Goal: Navigation & Orientation: Find specific page/section

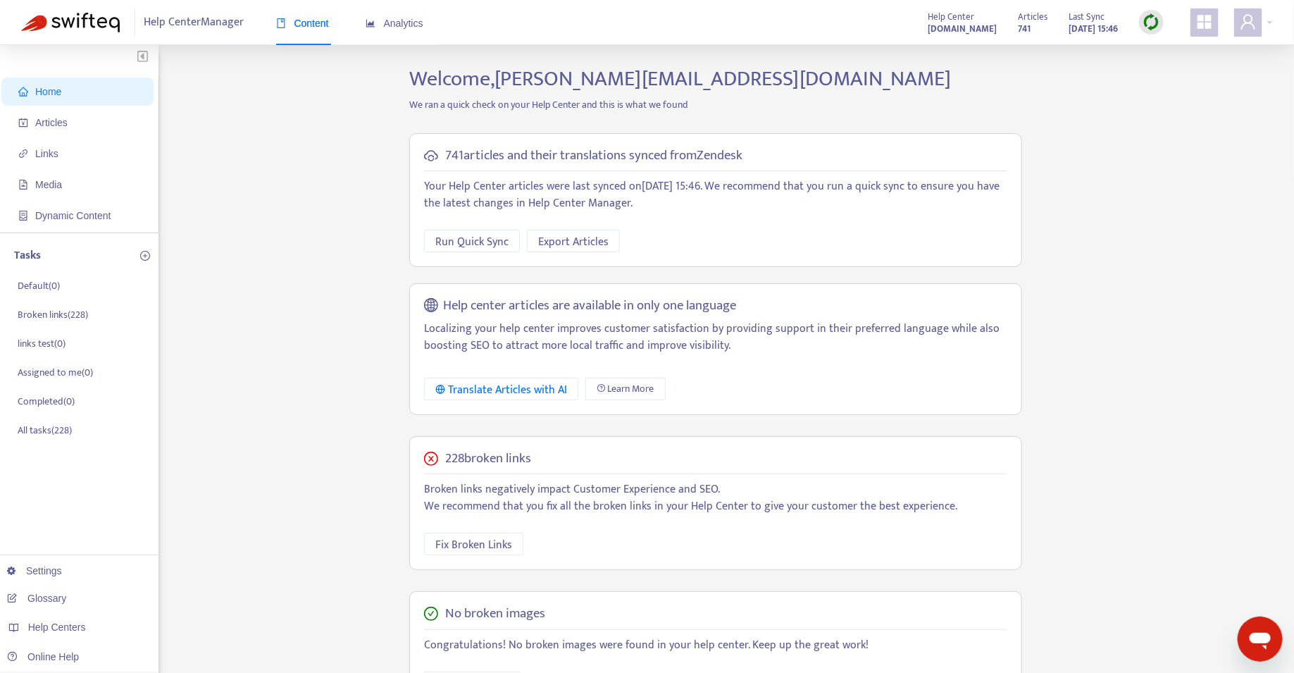
click at [1149, 30] on img at bounding box center [1152, 22] width 18 height 18
click at [1175, 51] on link "Quick Sync" at bounding box center [1181, 51] width 60 height 16
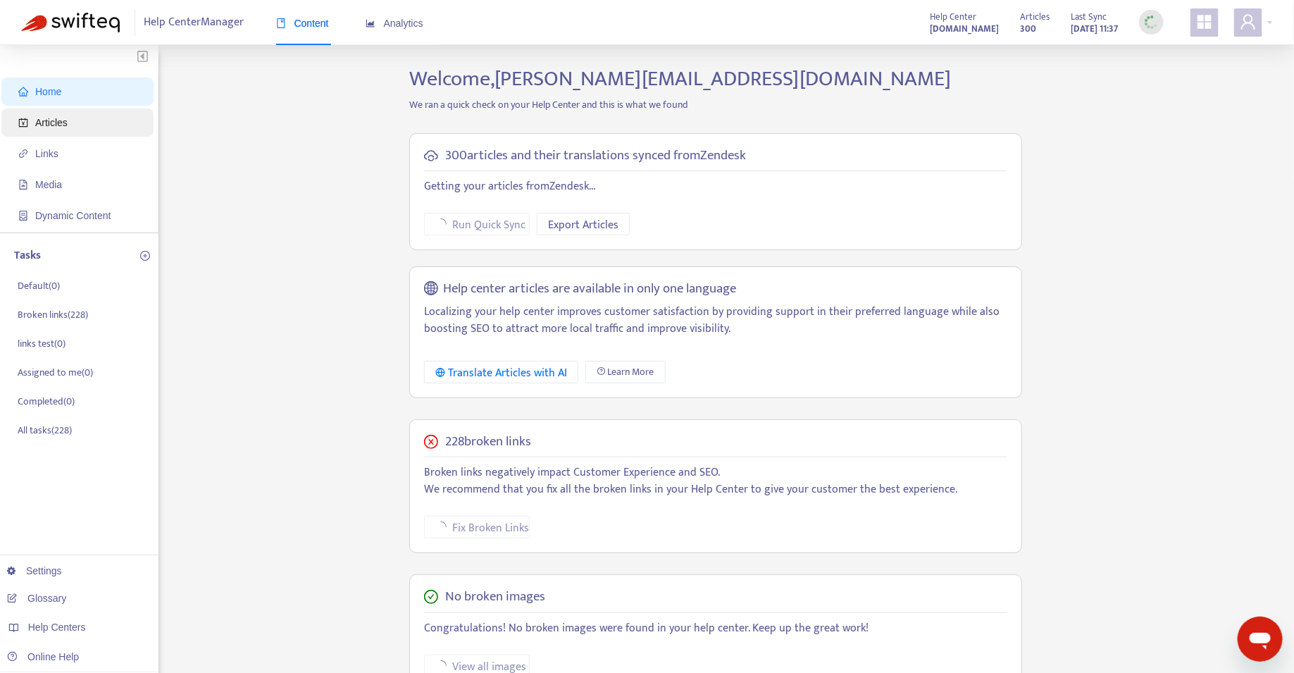
click at [78, 120] on span "Articles" at bounding box center [80, 123] width 124 height 28
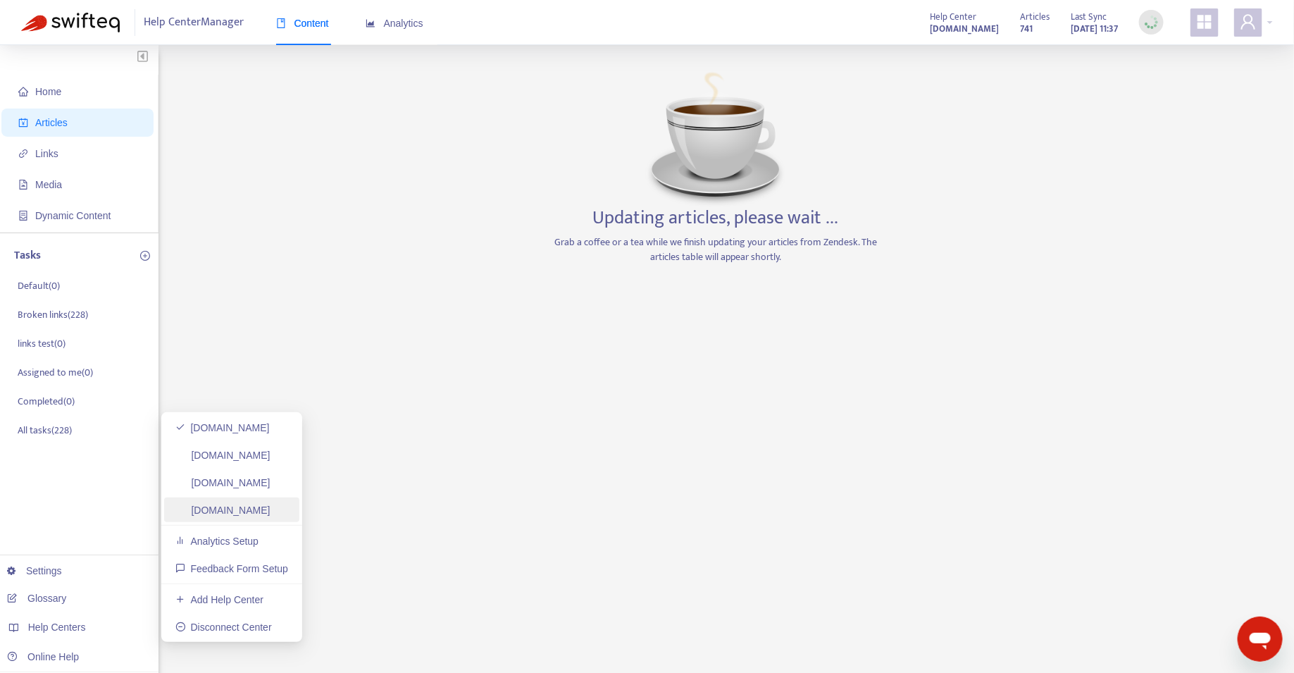
click at [218, 514] on link "supply.getyourguide.support" at bounding box center [222, 510] width 95 height 11
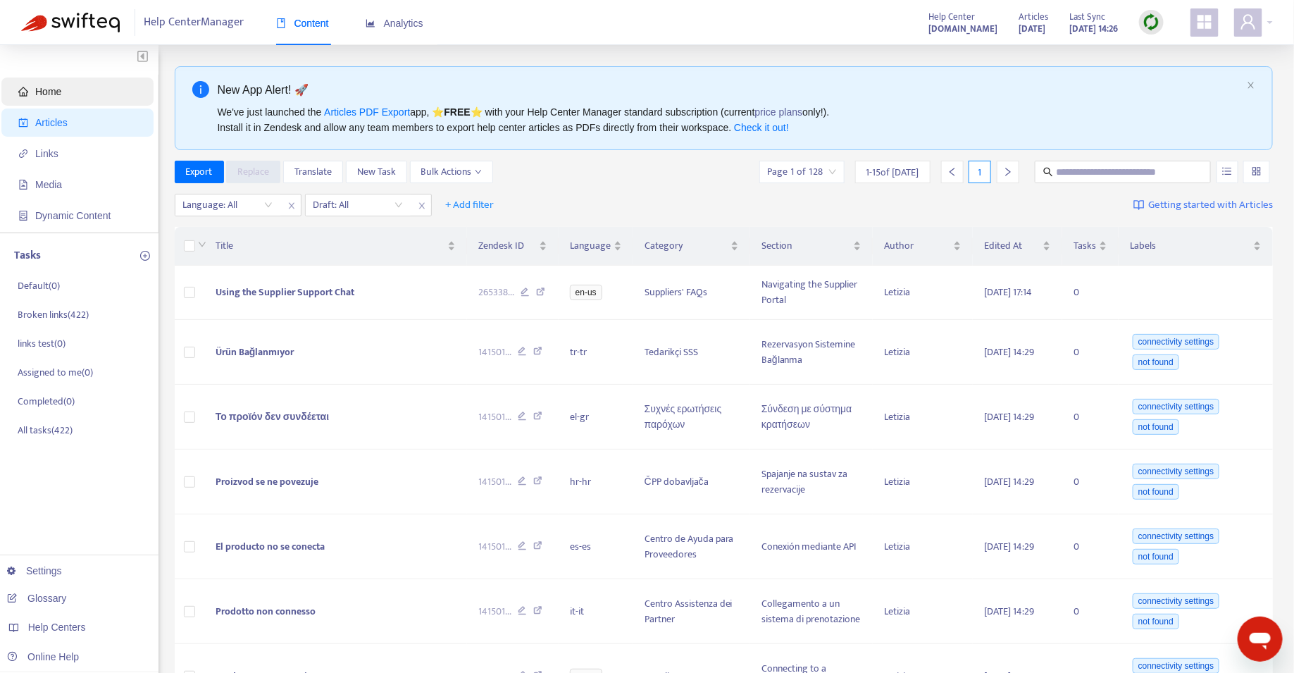
click at [57, 91] on span "Home" at bounding box center [48, 91] width 26 height 11
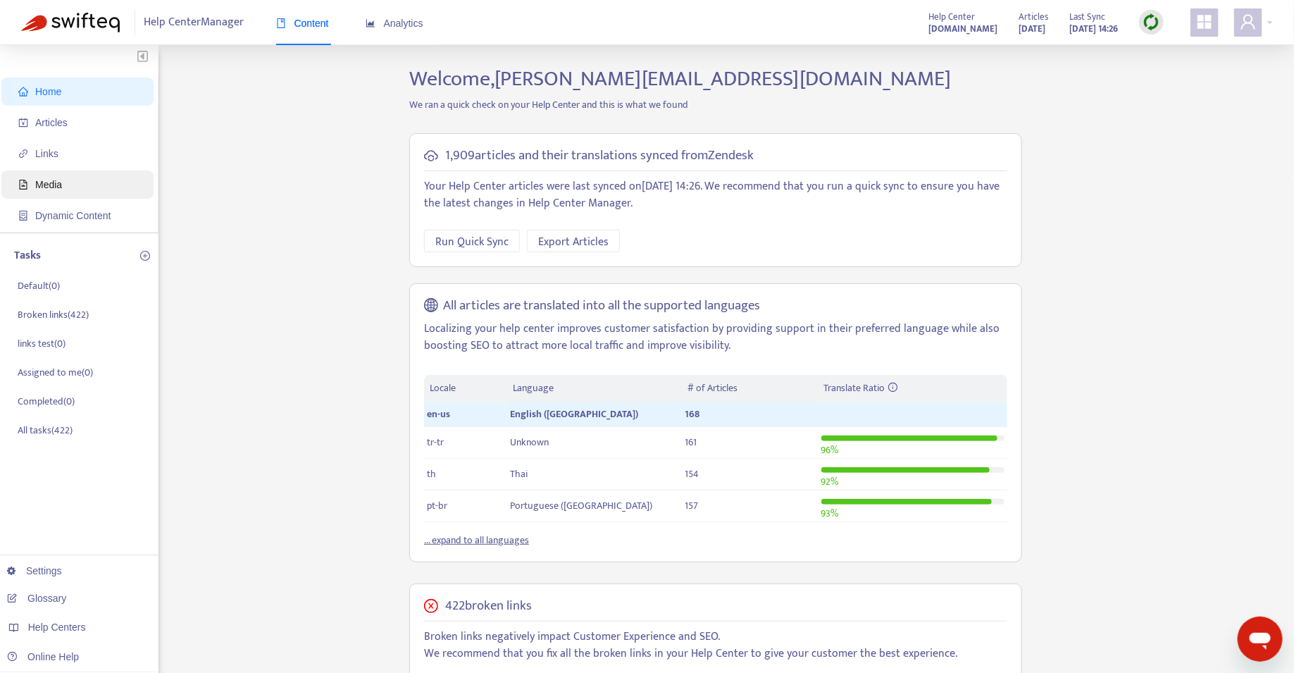
click at [47, 193] on span "Media" at bounding box center [80, 185] width 124 height 28
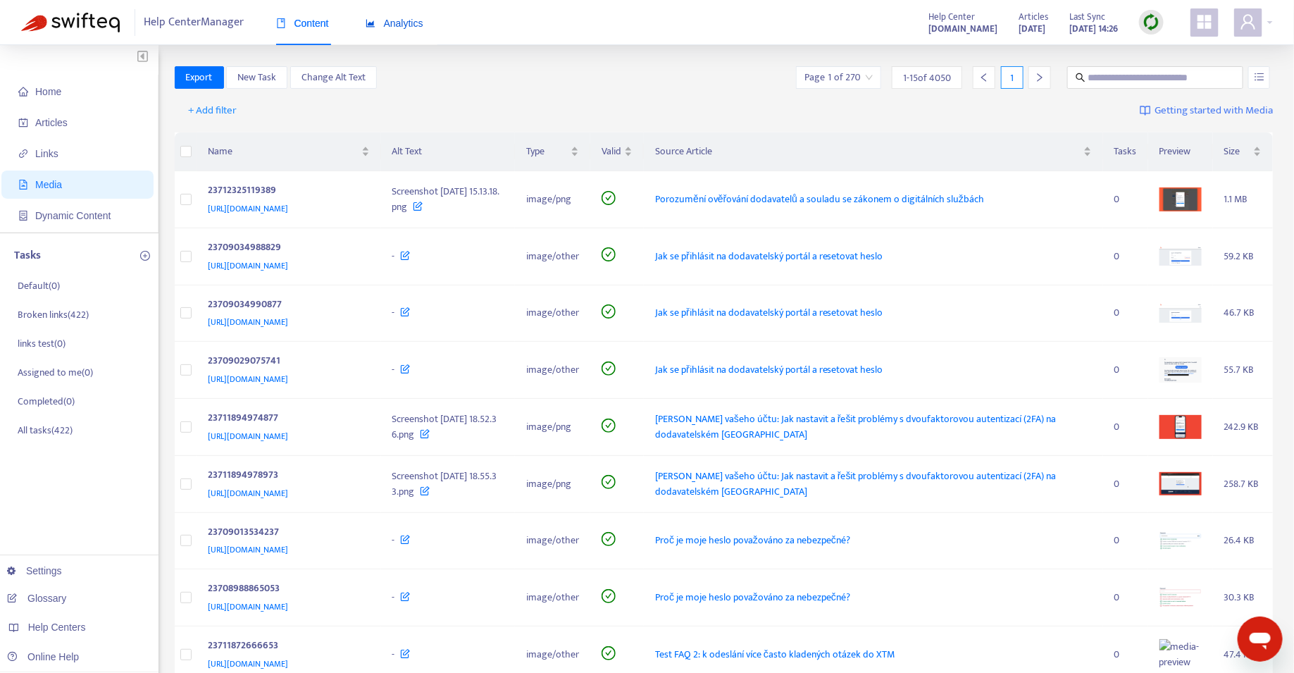
click at [409, 25] on span "Analytics" at bounding box center [395, 23] width 58 height 11
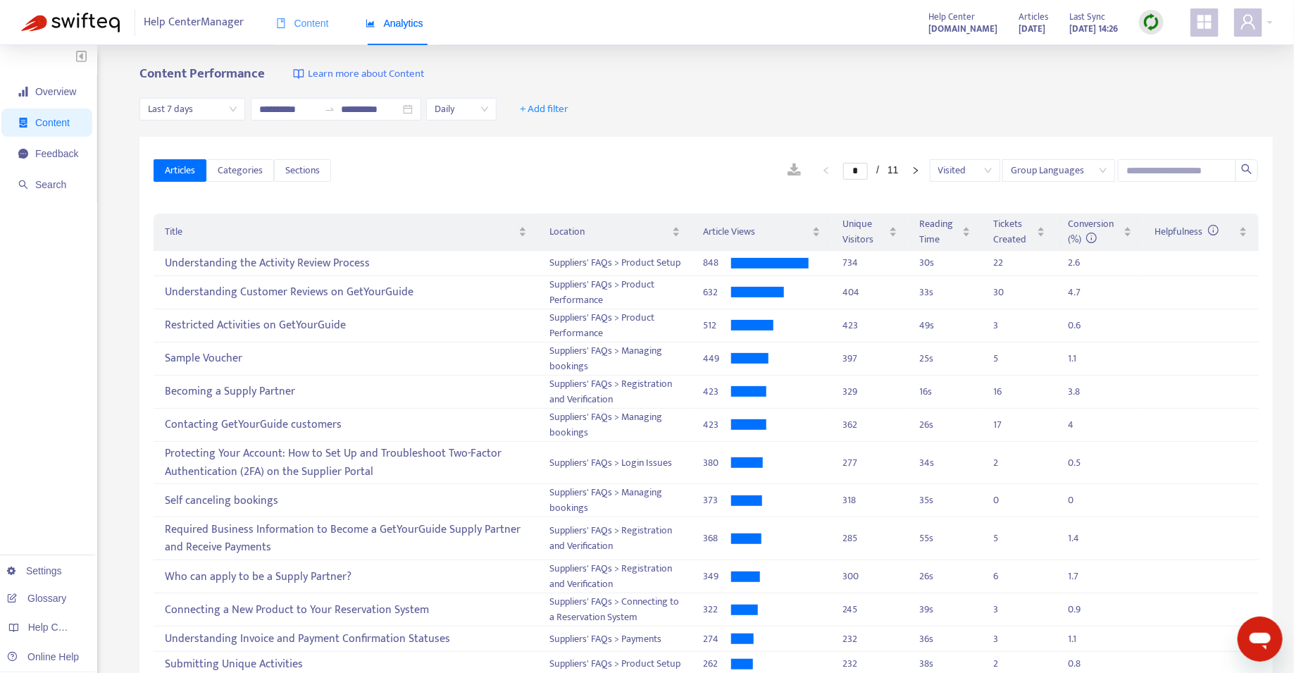
click at [308, 35] on div "Content" at bounding box center [302, 23] width 53 height 43
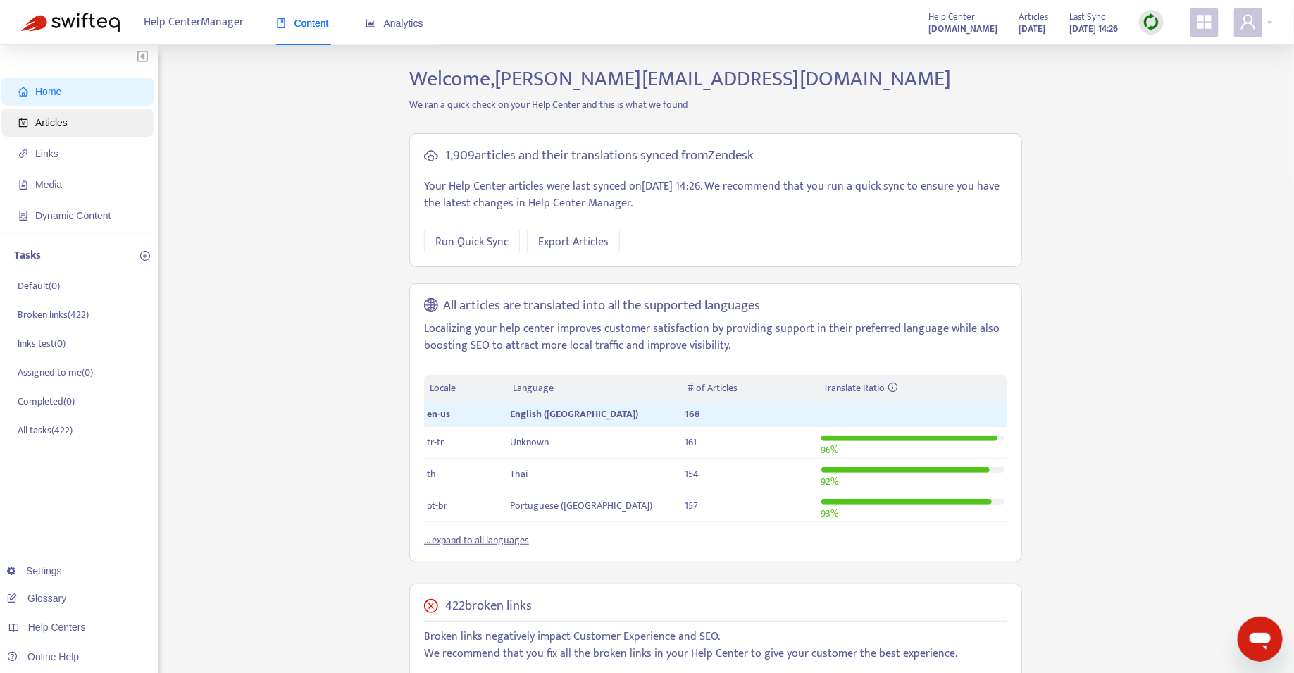
click at [60, 120] on span "Articles" at bounding box center [51, 122] width 32 height 11
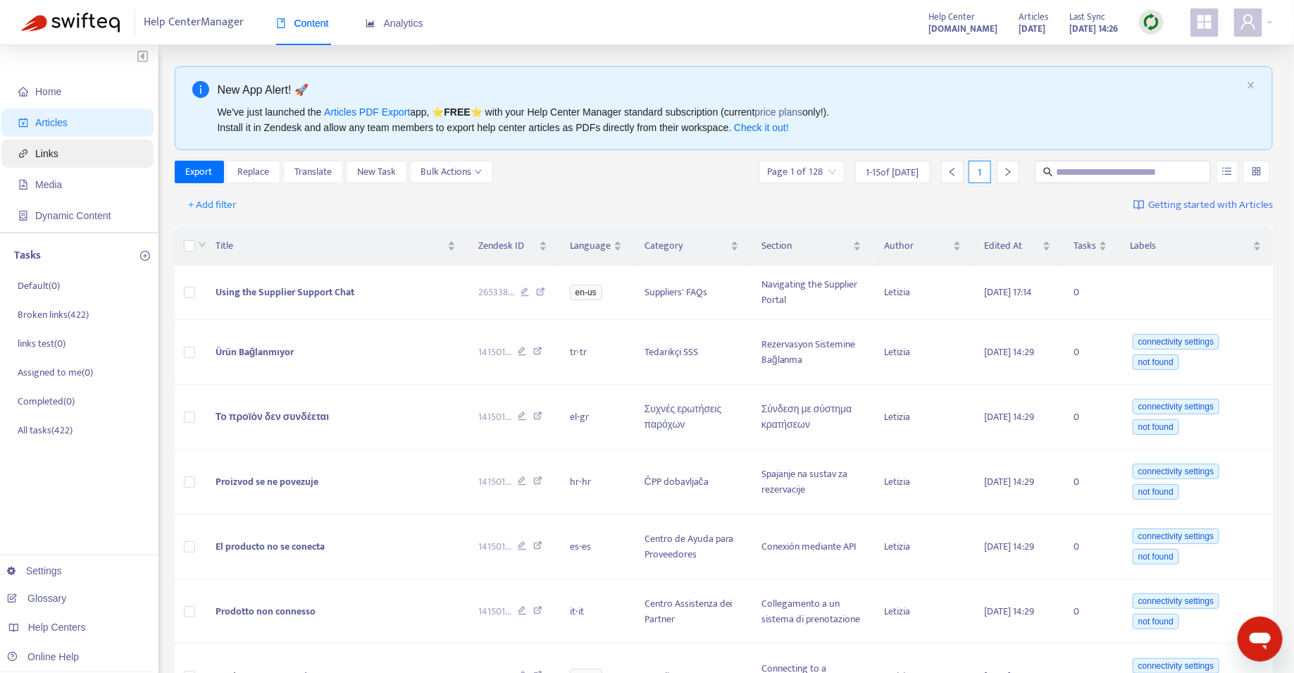
click at [44, 157] on span "Links" at bounding box center [46, 153] width 23 height 11
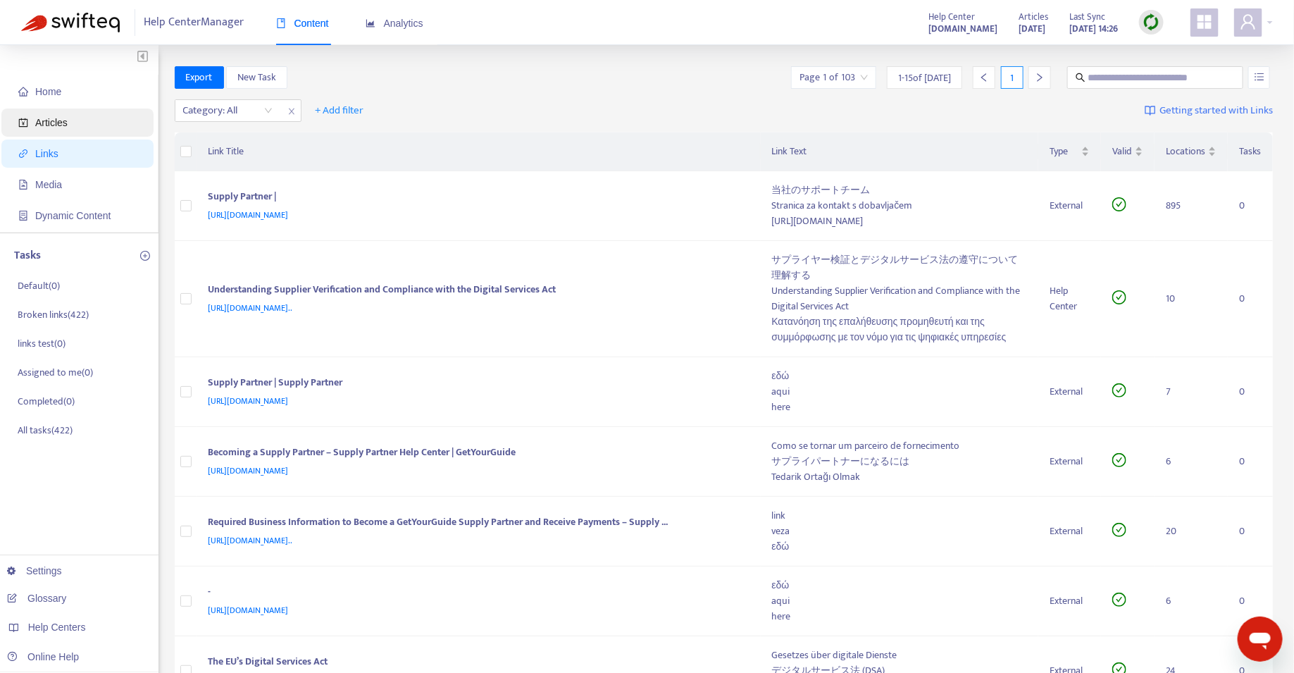
click at [65, 122] on span "Articles" at bounding box center [51, 122] width 32 height 11
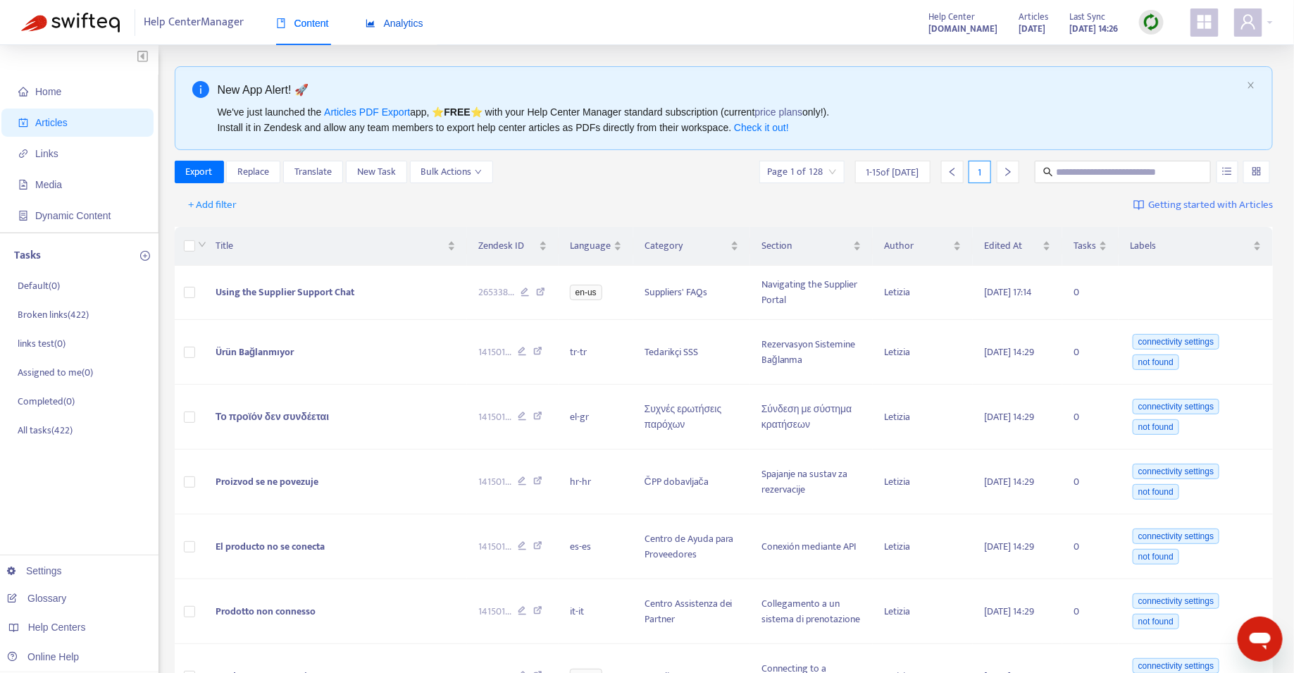
click at [390, 26] on span "Analytics" at bounding box center [395, 23] width 58 height 11
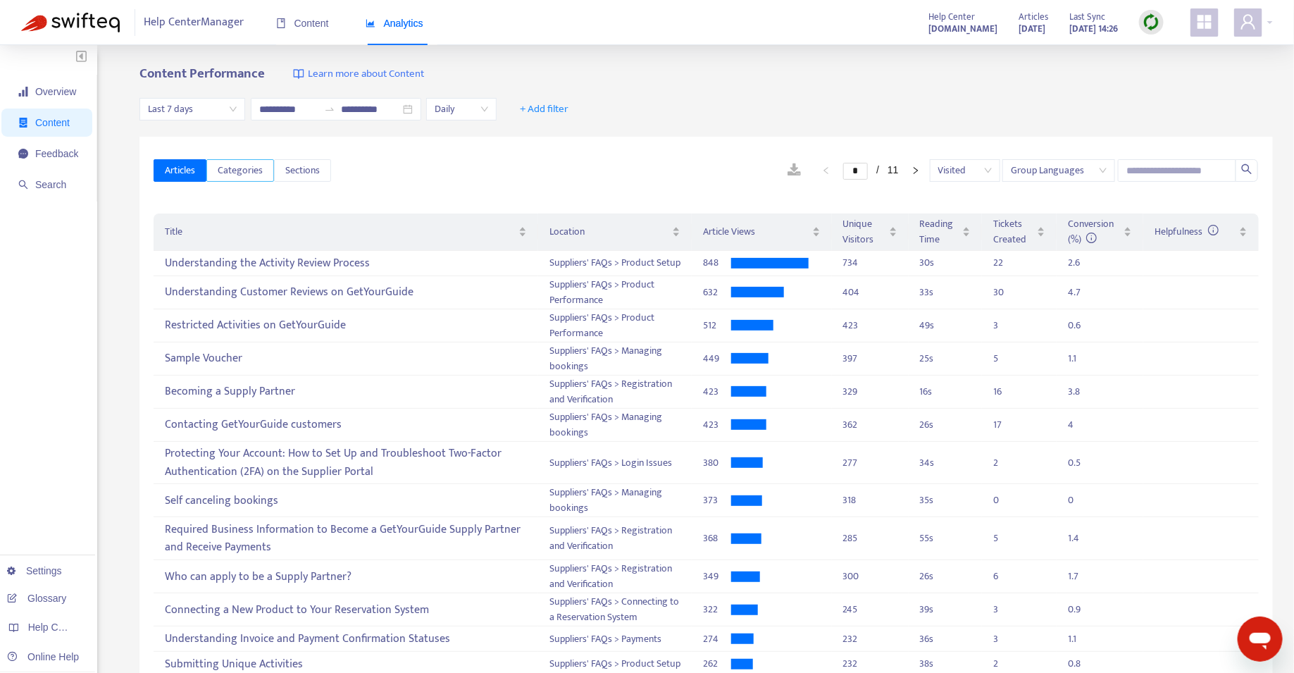
click at [238, 171] on span "Categories" at bounding box center [240, 171] width 45 height 16
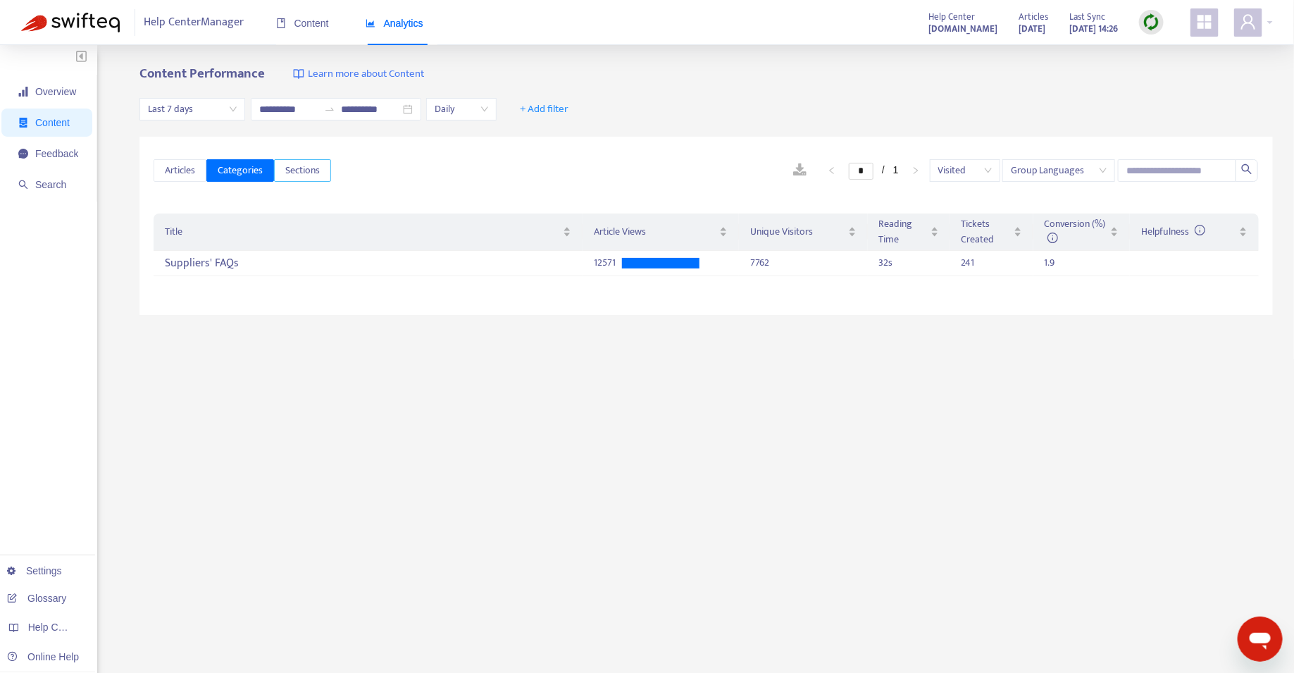
click at [289, 173] on span "Sections" at bounding box center [302, 171] width 35 height 16
